Goal: Register for event/course

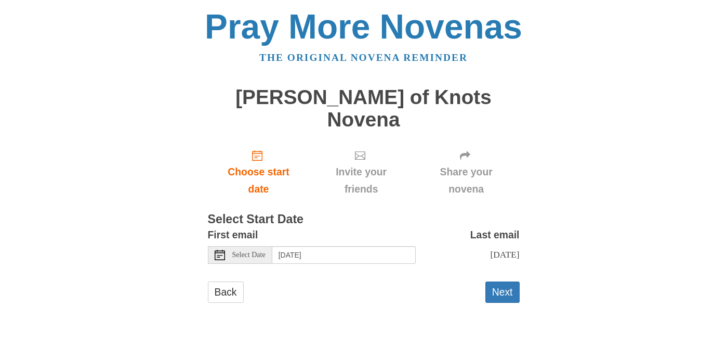
click at [258, 251] on span "Select Date" at bounding box center [248, 254] width 33 height 7
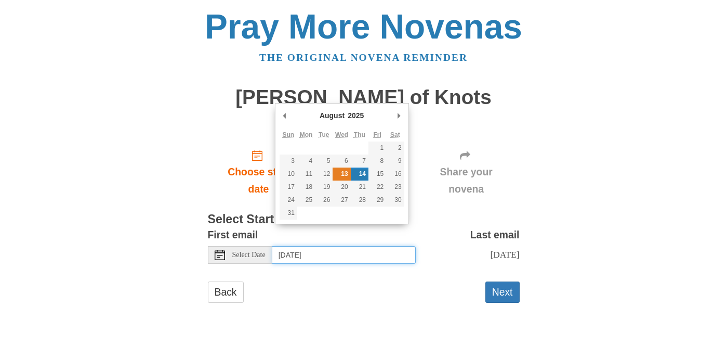
type input "Wednesday, August 13th"
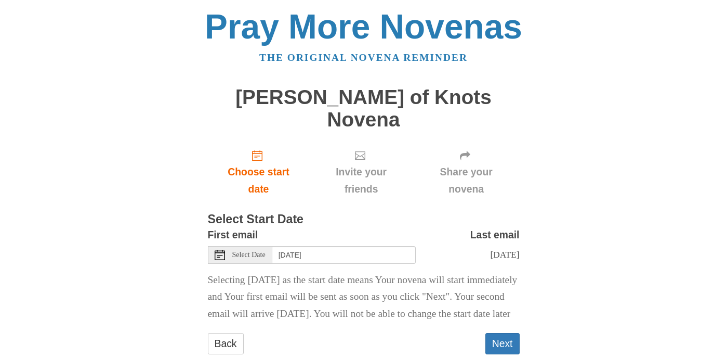
scroll to position [22, 0]
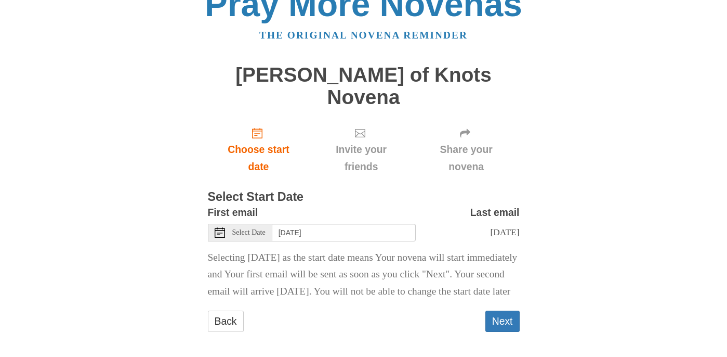
click at [250, 229] on span "Select Date" at bounding box center [248, 232] width 33 height 7
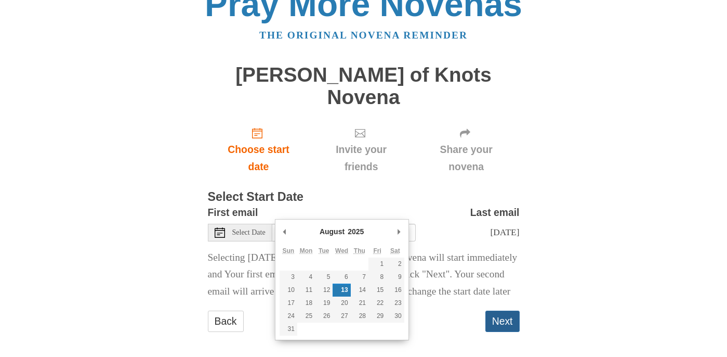
click at [501, 316] on button "Next" at bounding box center [503, 320] width 34 height 21
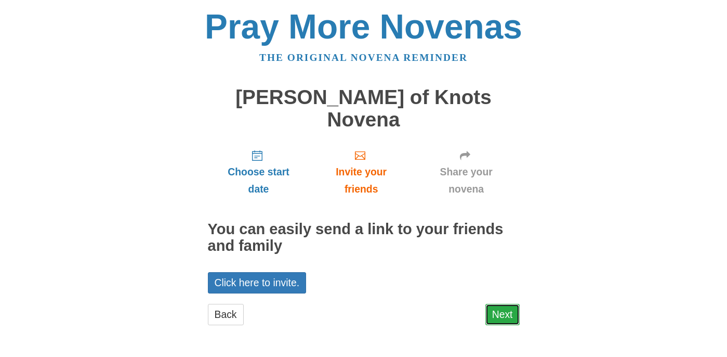
click at [503, 304] on link "Next" at bounding box center [503, 314] width 34 height 21
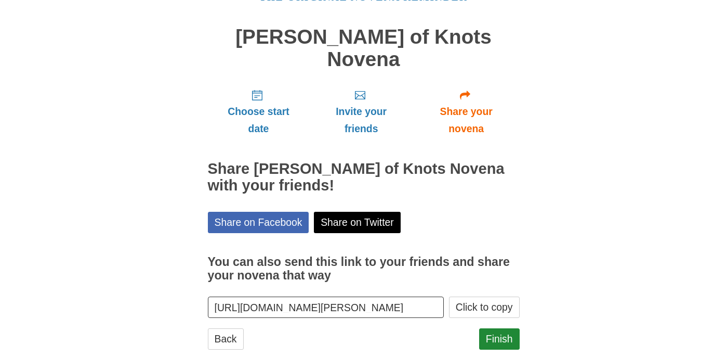
scroll to position [61, 0]
click at [499, 328] on link "Finish" at bounding box center [499, 338] width 41 height 21
